Goal: Use online tool/utility

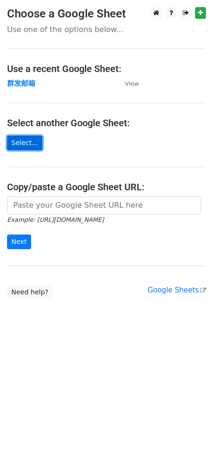
click at [26, 149] on link "Select..." at bounding box center [24, 143] width 35 height 15
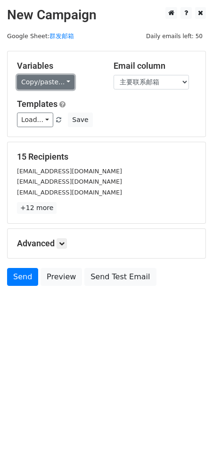
click at [36, 80] on link "Copy/paste..." at bounding box center [45, 82] width 57 height 15
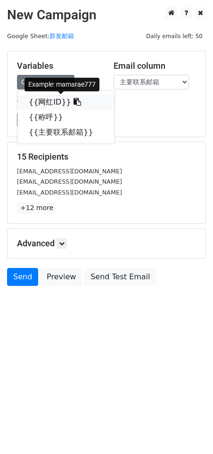
click at [44, 98] on link "{{网红ID}}" at bounding box center [65, 102] width 97 height 15
